Goal: Transaction & Acquisition: Purchase product/service

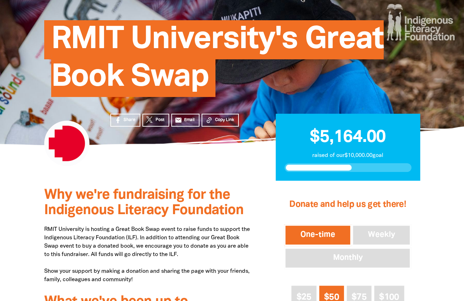
scroll to position [209, 0]
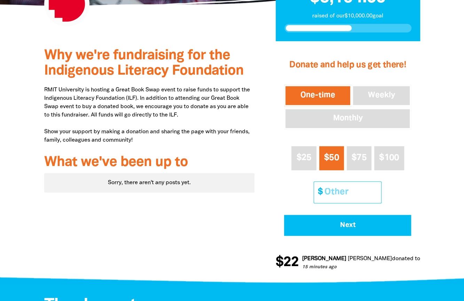
click at [354, 193] on input "Other Amount" at bounding box center [351, 191] width 62 height 21
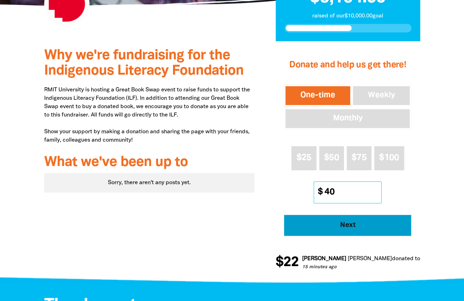
type input "40"
click at [357, 223] on span "Next" at bounding box center [348, 225] width 108 height 7
select select "AU"
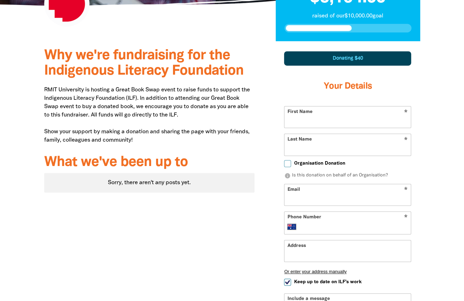
scroll to position [242, 0]
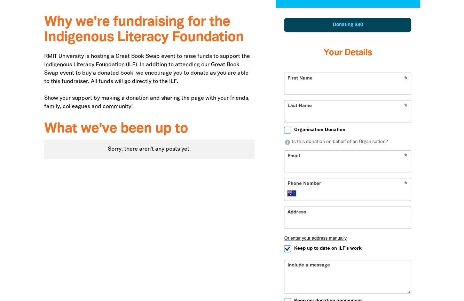
click at [338, 84] on input "First Name" at bounding box center [348, 83] width 126 height 21
type input "[PERSON_NAME]"
type input "Gravestock"
type input "[PERSON_NAME][EMAIL_ADDRESS][PERSON_NAME][DOMAIN_NAME]"
type input "[PHONE_NUMBER]"
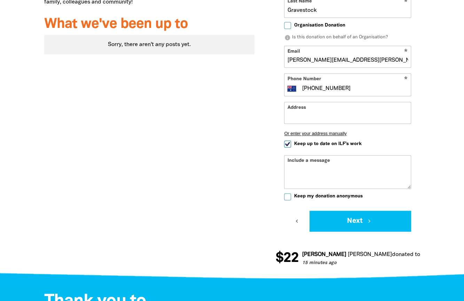
scroll to position [347, 0]
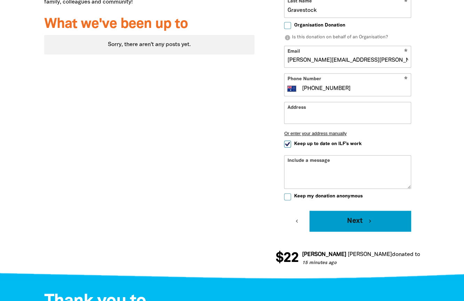
click at [352, 213] on button "Next chevron_right" at bounding box center [361, 220] width 102 height 21
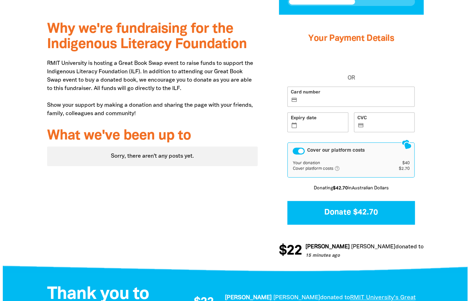
scroll to position [209, 0]
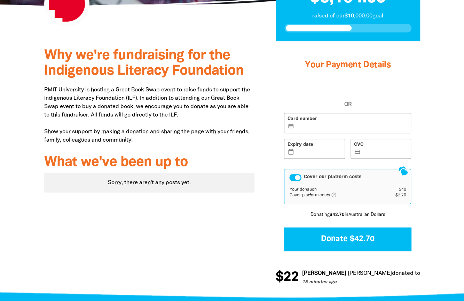
click at [348, 129] on label "Card number credit_card" at bounding box center [347, 123] width 127 height 20
click at [348, 124] on input "Card number credit_card" at bounding box center [352, 123] width 112 height 0
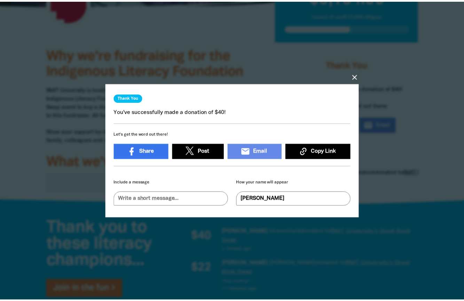
scroll to position [4, 0]
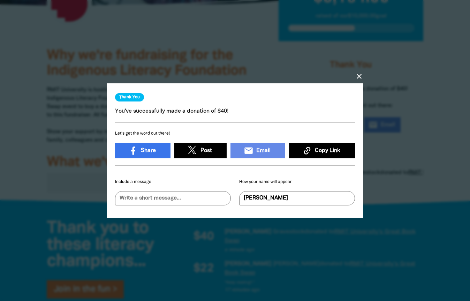
click at [360, 74] on icon "close" at bounding box center [359, 76] width 8 height 8
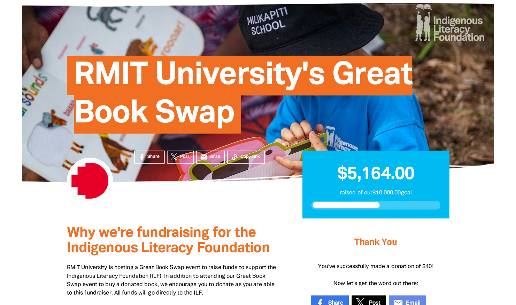
scroll to position [0, 0]
